Goal: Task Accomplishment & Management: Use online tool/utility

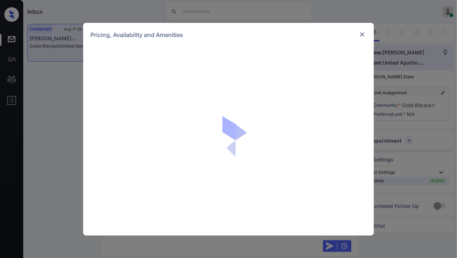
scroll to position [517, 0]
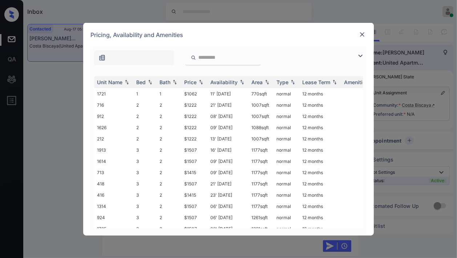
click at [364, 35] on img at bounding box center [362, 34] width 7 height 7
click at [201, 85] on div "Price" at bounding box center [194, 82] width 20 height 6
click at [200, 92] on td "$1062" at bounding box center [194, 93] width 26 height 11
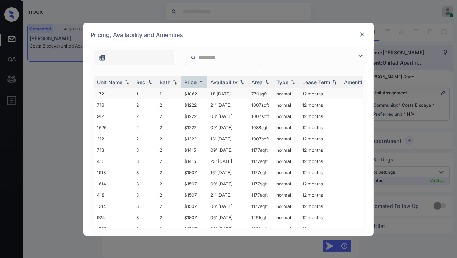
click at [200, 92] on td "$1062" at bounding box center [194, 93] width 26 height 11
drag, startPoint x: 186, startPoint y: 92, endPoint x: 203, endPoint y: 92, distance: 17.4
click at [203, 92] on td "$1062" at bounding box center [194, 93] width 26 height 11
drag, startPoint x: 179, startPoint y: 93, endPoint x: 204, endPoint y: 92, distance: 25.1
click at [204, 92] on tr "1721 1 1 $1062 11' Aug 25 770 sqft normal 12 months" at bounding box center [284, 93] width 380 height 11
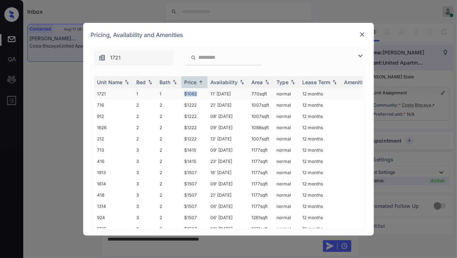
copy tr "$1062"
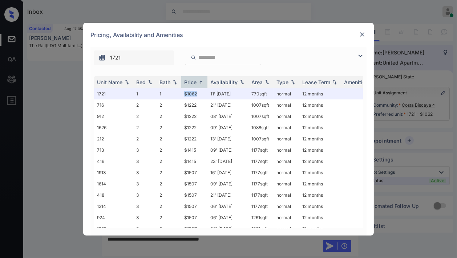
click at [364, 33] on img at bounding box center [362, 34] width 7 height 7
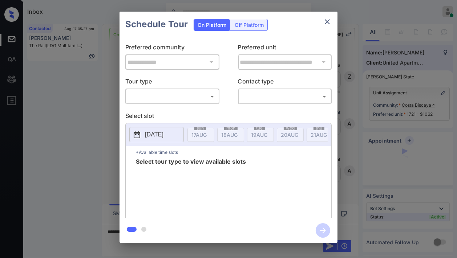
scroll to position [517, 0]
click at [355, 134] on div "**********" at bounding box center [228, 127] width 457 height 255
